Goal: Navigation & Orientation: Find specific page/section

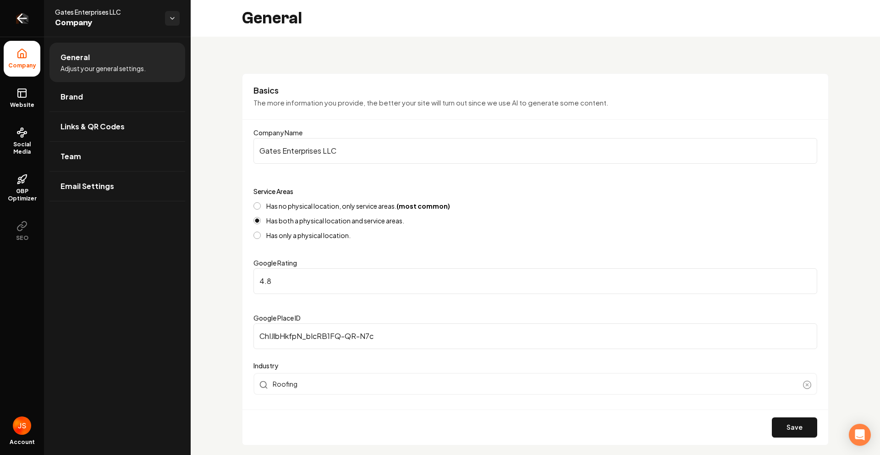
click at [25, 25] on icon "Return to dashboard" at bounding box center [22, 18] width 15 height 15
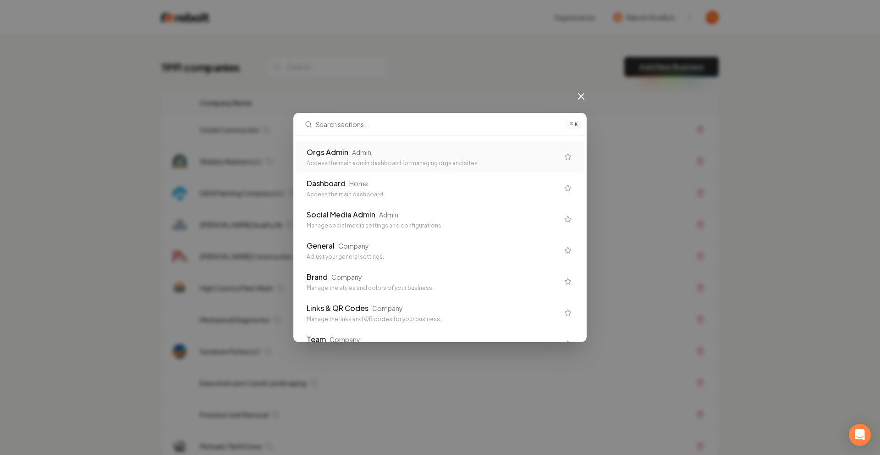
click at [327, 158] on div "Orgs Admin Admin Access the main admin dashboard for managing orgs and sites" at bounding box center [433, 157] width 252 height 20
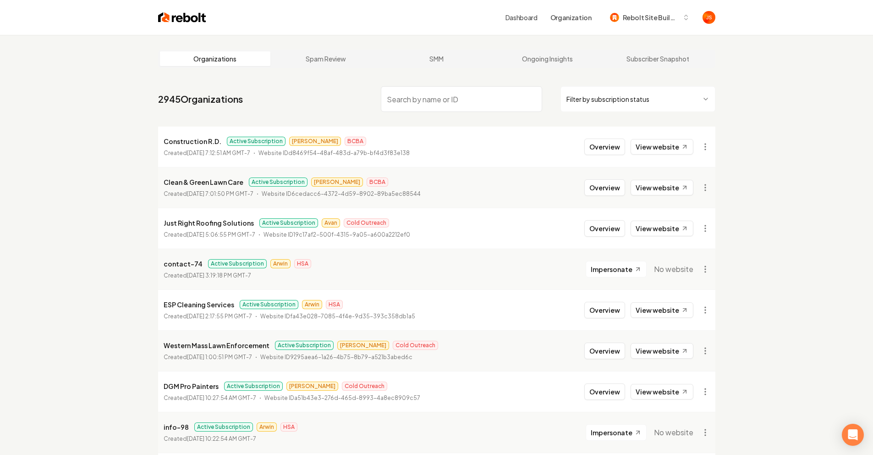
click at [331, 121] on nav "2945 Organizations Filter by subscription status" at bounding box center [436, 102] width 557 height 40
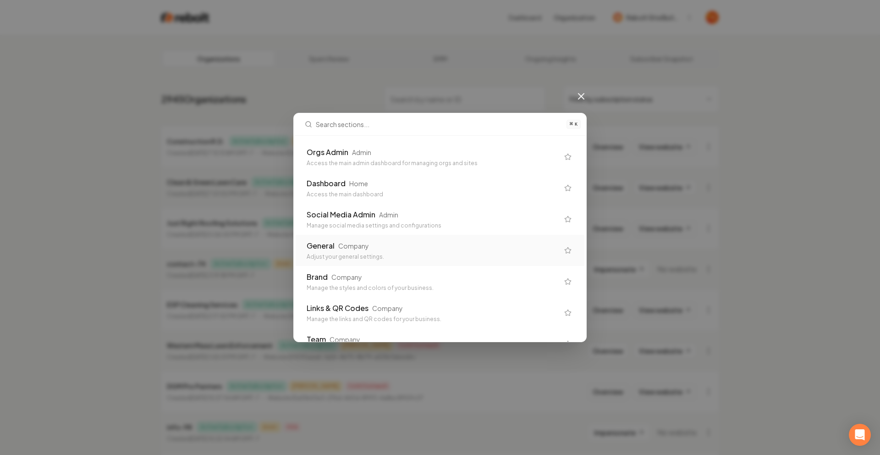
click at [345, 241] on div "Company" at bounding box center [353, 245] width 31 height 9
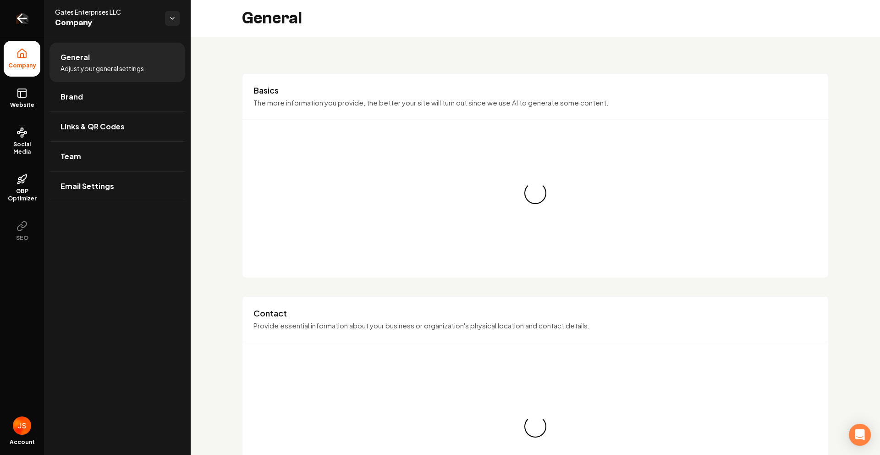
click at [18, 22] on icon "Return to dashboard" at bounding box center [22, 18] width 15 height 15
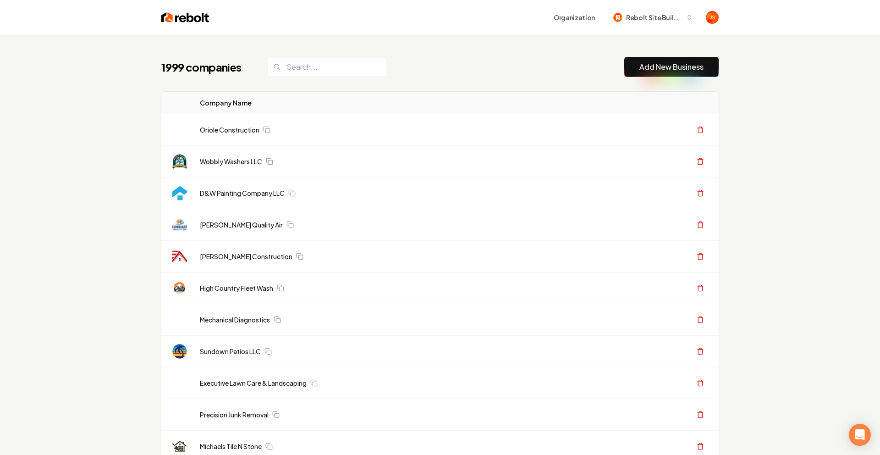
click at [412, 106] on th "Company Name" at bounding box center [384, 103] width 385 height 22
click at [312, 69] on input "search" at bounding box center [327, 66] width 119 height 19
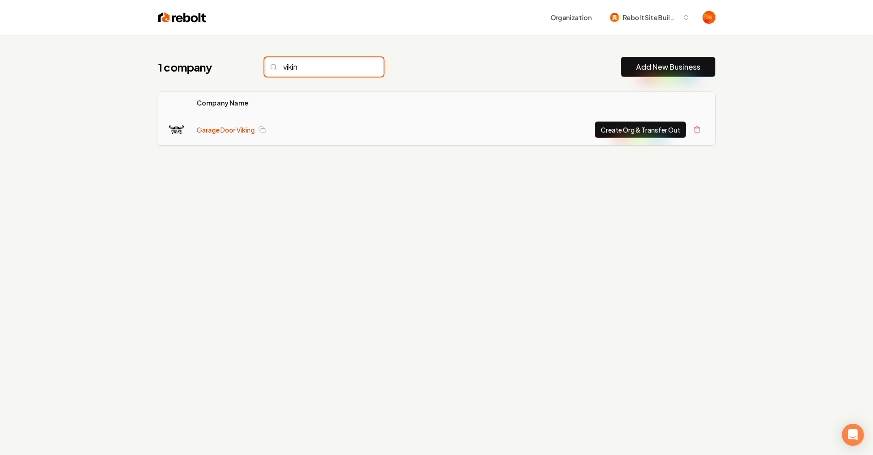
type input "vikin"
click at [220, 129] on link "Garage Door Viking" at bounding box center [226, 129] width 58 height 9
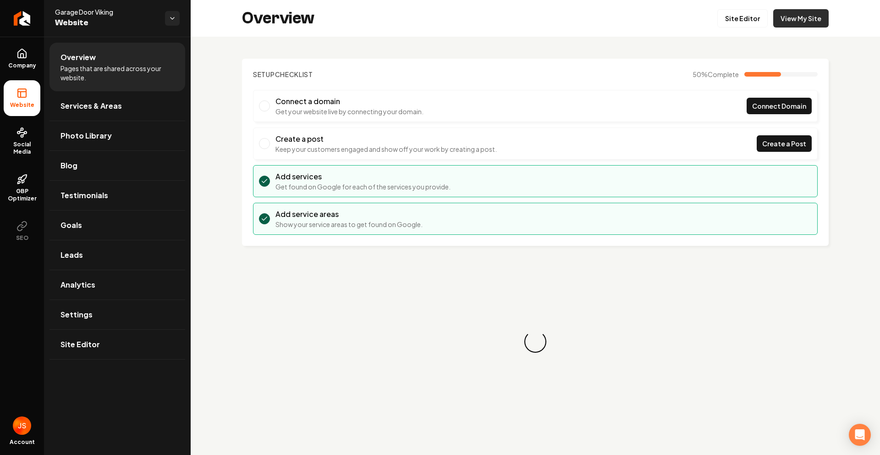
click at [789, 16] on link "View My Site" at bounding box center [800, 18] width 55 height 18
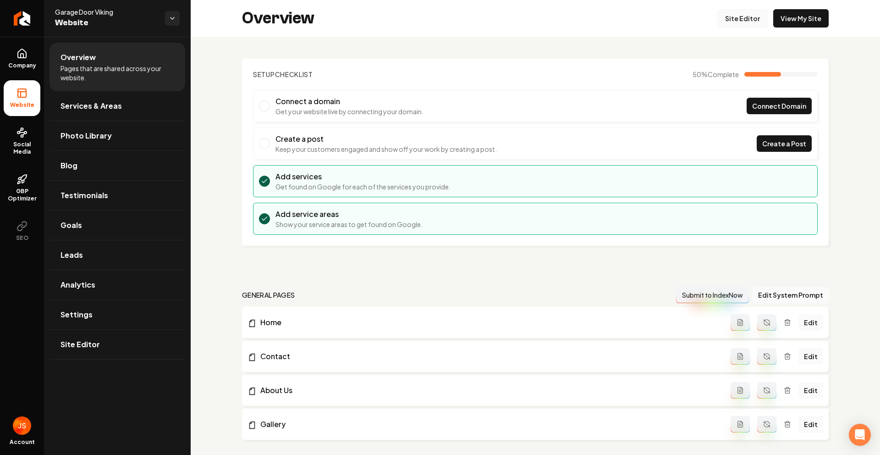
click at [749, 17] on link "Site Editor" at bounding box center [742, 18] width 50 height 18
